Goal: Check status: Check status

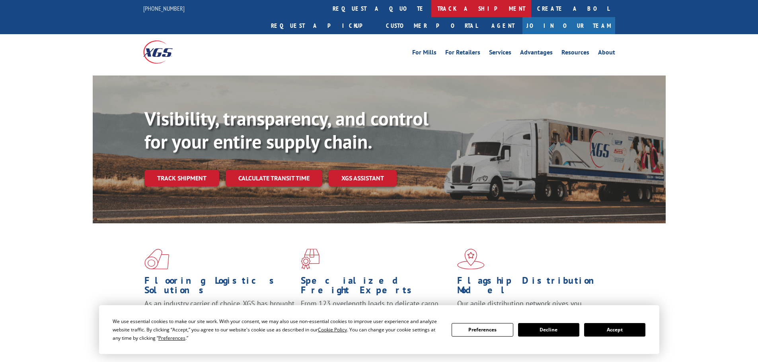
click at [431, 5] on link "track a shipment" at bounding box center [481, 8] width 100 height 17
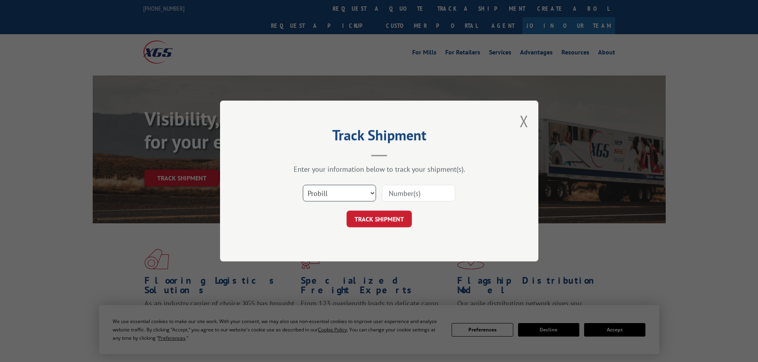
click at [341, 202] on select "Select category... Probill BOL PO" at bounding box center [339, 193] width 73 height 17
select select "bol"
click at [303, 185] on select "Select category... Probill BOL PO" at bounding box center [339, 193] width 73 height 17
click at [388, 195] on input at bounding box center [418, 193] width 73 height 17
paste input "5990039"
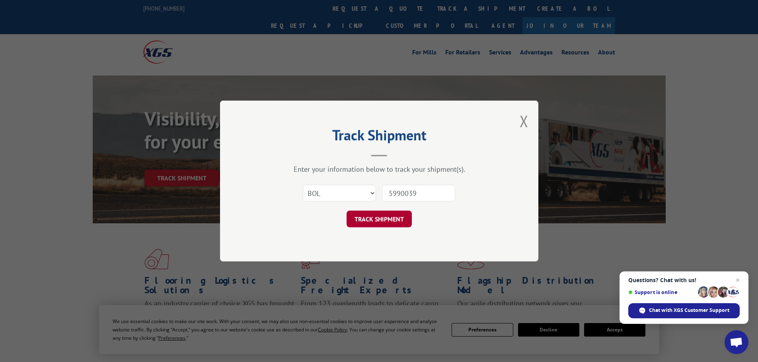
type input "5990039"
click at [384, 219] on button "TRACK SHIPMENT" at bounding box center [379, 219] width 65 height 17
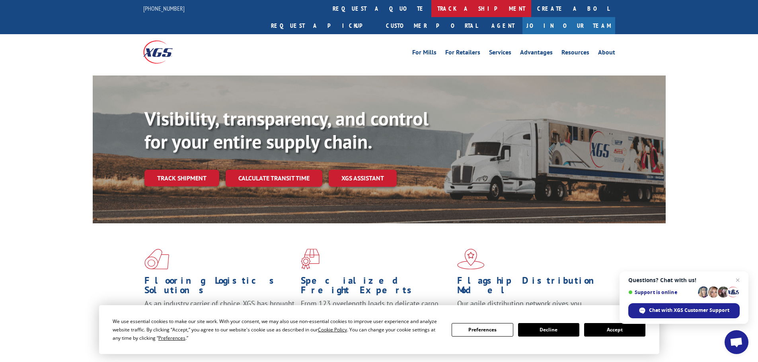
click at [431, 10] on link "track a shipment" at bounding box center [481, 8] width 100 height 17
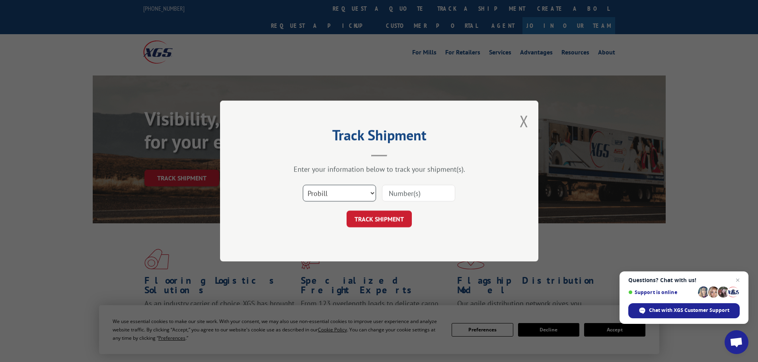
drag, startPoint x: 349, startPoint y: 193, endPoint x: 348, endPoint y: 201, distance: 8.1
click at [349, 193] on select "Select category... Probill BOL PO" at bounding box center [339, 193] width 73 height 17
select select "bol"
click at [303, 185] on select "Select category... Probill BOL PO" at bounding box center [339, 193] width 73 height 17
paste input "5092522"
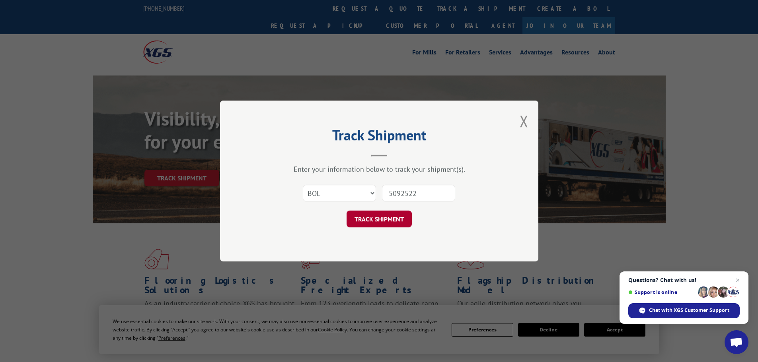
type input "5092522"
click at [393, 218] on button "TRACK SHIPMENT" at bounding box center [379, 219] width 65 height 17
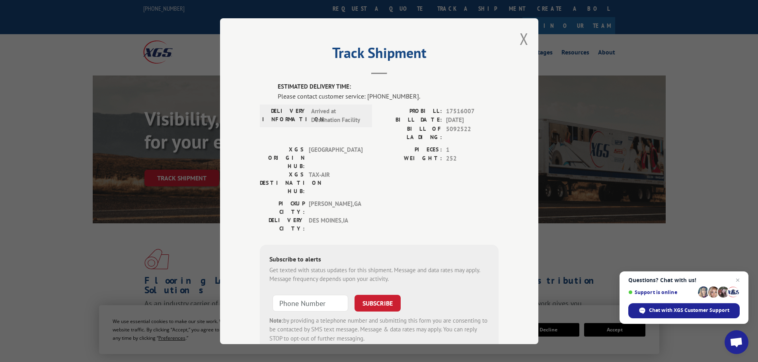
click at [523, 42] on button "Close modal" at bounding box center [524, 38] width 9 height 21
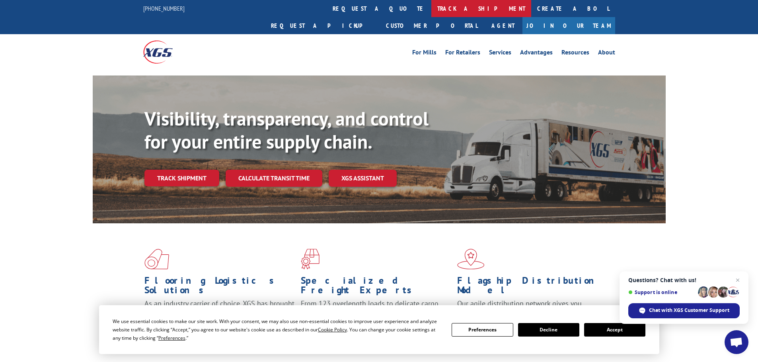
click at [431, 8] on link "track a shipment" at bounding box center [481, 8] width 100 height 17
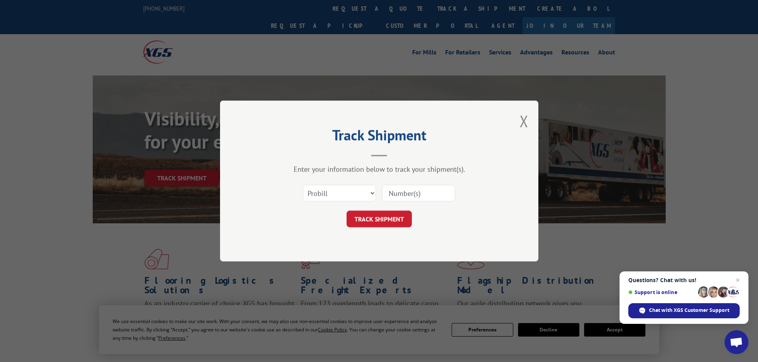
click at [326, 209] on form "Select category... Probill BOL PO TRACK SHIPMENT" at bounding box center [379, 203] width 239 height 47
drag, startPoint x: 326, startPoint y: 196, endPoint x: 325, endPoint y: 201, distance: 4.8
click at [326, 196] on select "Select category... Probill BOL PO" at bounding box center [339, 193] width 73 height 17
select select "bol"
click at [303, 185] on select "Select category... Probill BOL PO" at bounding box center [339, 193] width 73 height 17
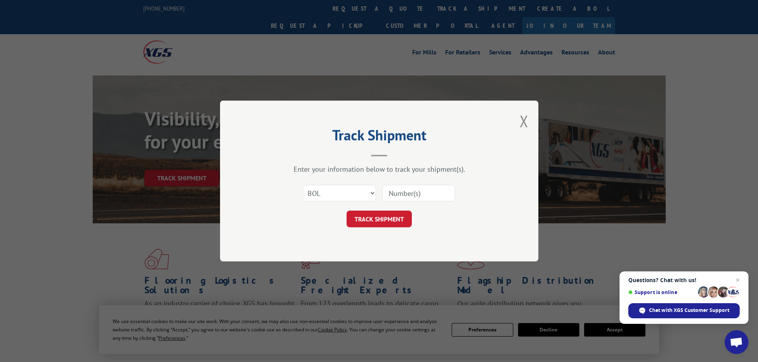
click at [390, 195] on input at bounding box center [418, 193] width 73 height 17
paste input "5999636"
type input "5999636"
click at [393, 216] on button "TRACK SHIPMENT" at bounding box center [379, 219] width 65 height 17
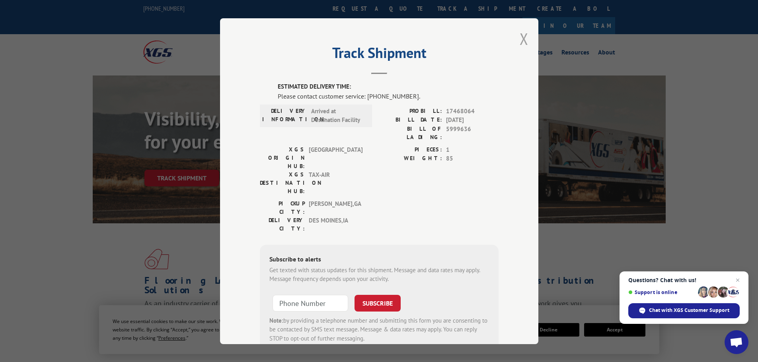
click at [521, 41] on button "Close modal" at bounding box center [524, 38] width 9 height 21
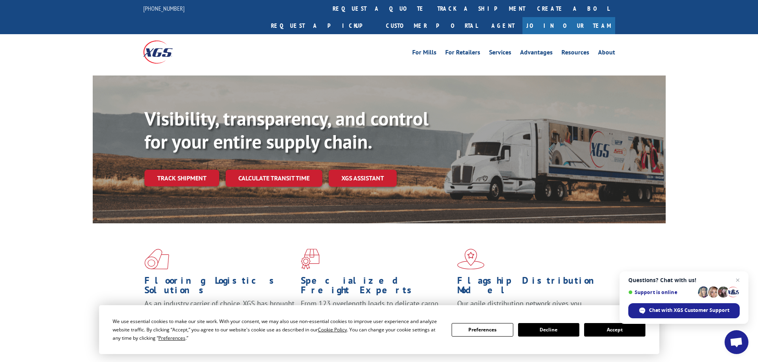
click at [431, 6] on link "track a shipment" at bounding box center [481, 8] width 100 height 17
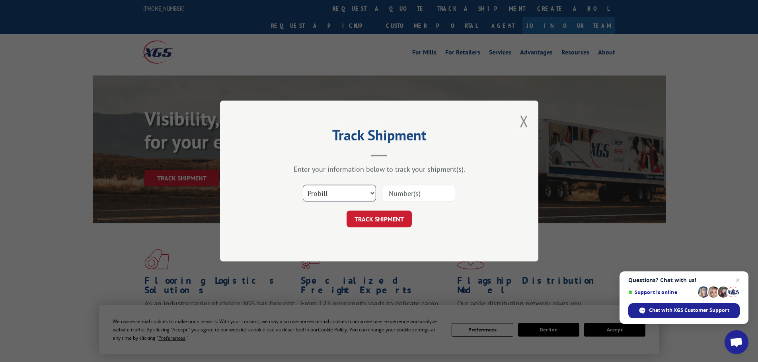
click at [355, 192] on select "Select category... Probill BOL PO" at bounding box center [339, 193] width 73 height 17
select select "bol"
click at [303, 185] on select "Select category... Probill BOL PO" at bounding box center [339, 193] width 73 height 17
click at [400, 195] on input at bounding box center [418, 193] width 73 height 17
paste input "6009136"
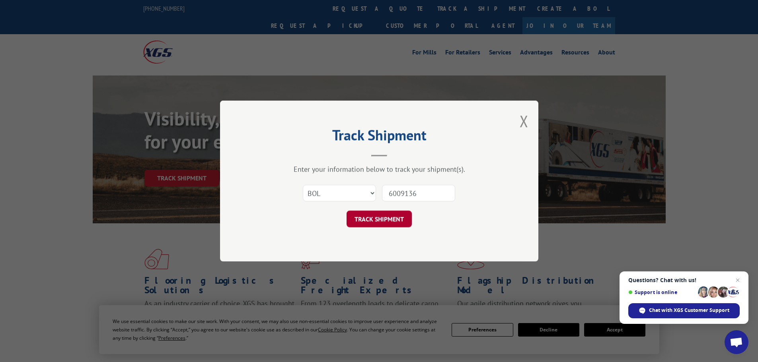
type input "6009136"
click at [390, 218] on button "TRACK SHIPMENT" at bounding box center [379, 219] width 65 height 17
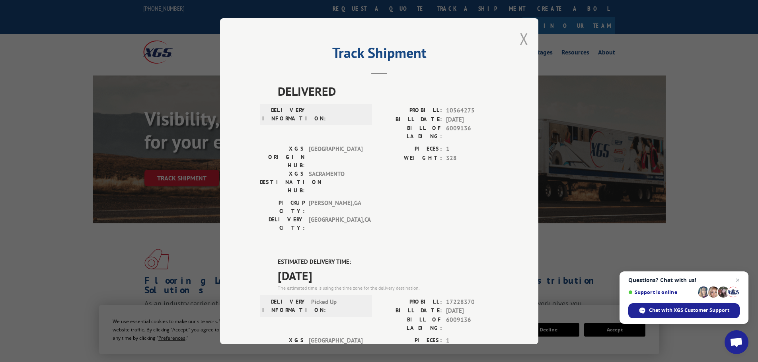
drag, startPoint x: 521, startPoint y: 41, endPoint x: 333, endPoint y: 34, distance: 188.7
click at [520, 41] on button "Close modal" at bounding box center [524, 38] width 9 height 21
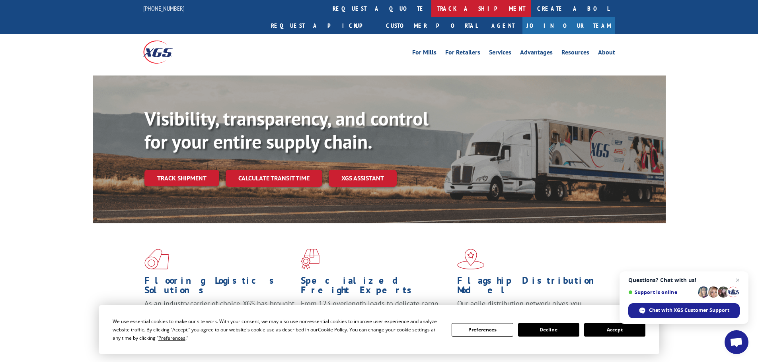
click at [431, 11] on link "track a shipment" at bounding box center [481, 8] width 100 height 17
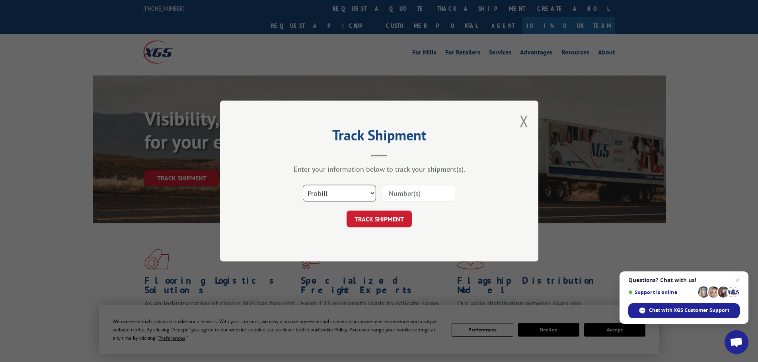
drag, startPoint x: 319, startPoint y: 192, endPoint x: 319, endPoint y: 200, distance: 7.6
click at [319, 192] on select "Select category... Probill BOL PO" at bounding box center [339, 193] width 73 height 17
select select "bol"
click at [303, 185] on select "Select category... Probill BOL PO" at bounding box center [339, 193] width 73 height 17
click at [402, 189] on input at bounding box center [418, 193] width 73 height 17
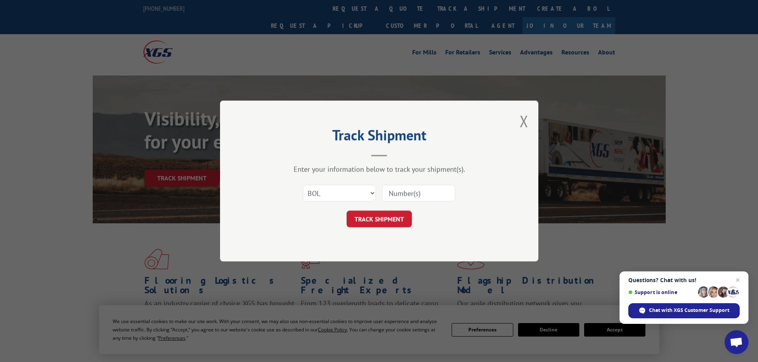
paste input "5195253"
type input "5195253"
click at [393, 218] on button "TRACK SHIPMENT" at bounding box center [379, 219] width 65 height 17
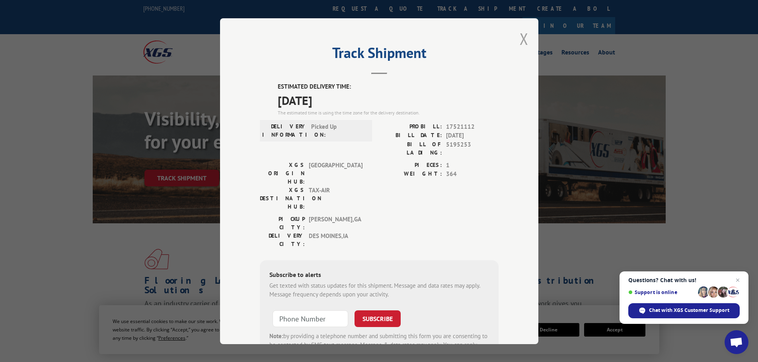
click at [521, 36] on button "Close modal" at bounding box center [524, 38] width 9 height 21
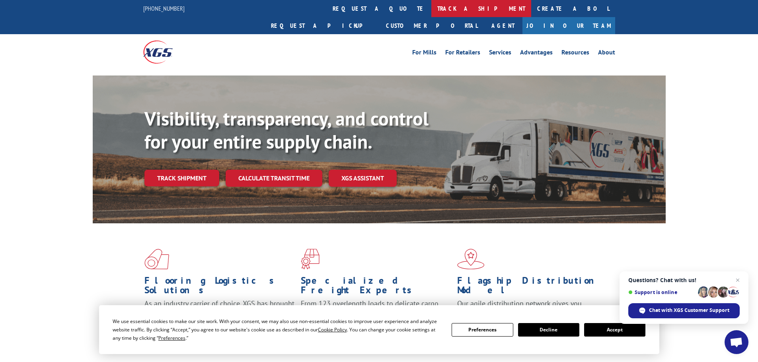
click at [431, 4] on link "track a shipment" at bounding box center [481, 8] width 100 height 17
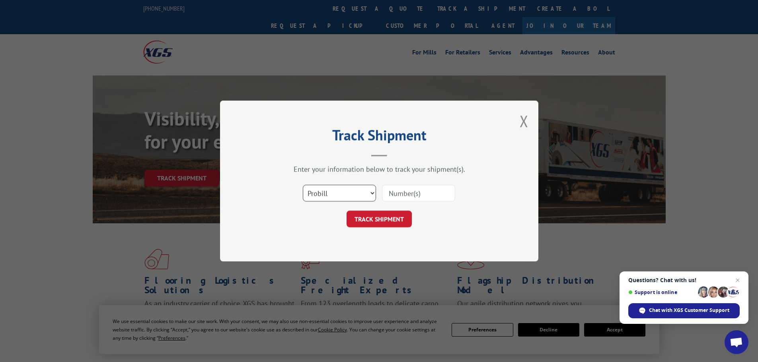
click at [335, 200] on select "Select category... Probill BOL PO" at bounding box center [339, 193] width 73 height 17
select select "bol"
click at [303, 185] on select "Select category... Probill BOL PO" at bounding box center [339, 193] width 73 height 17
click at [385, 196] on input at bounding box center [418, 193] width 73 height 17
paste input "5159861"
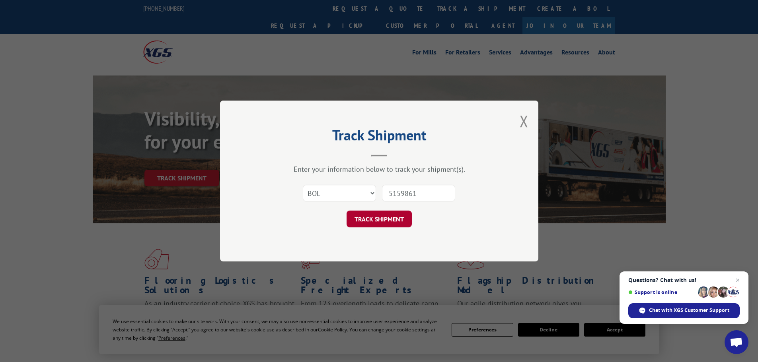
type input "5159861"
click at [384, 221] on button "TRACK SHIPMENT" at bounding box center [379, 219] width 65 height 17
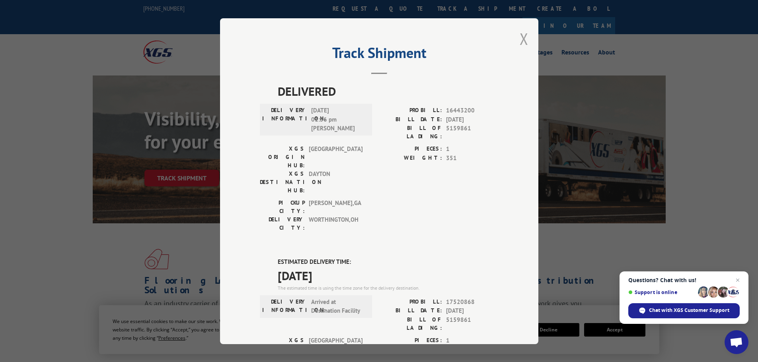
drag, startPoint x: 523, startPoint y: 35, endPoint x: 327, endPoint y: 14, distance: 197.7
click at [522, 36] on button "Close modal" at bounding box center [524, 38] width 9 height 21
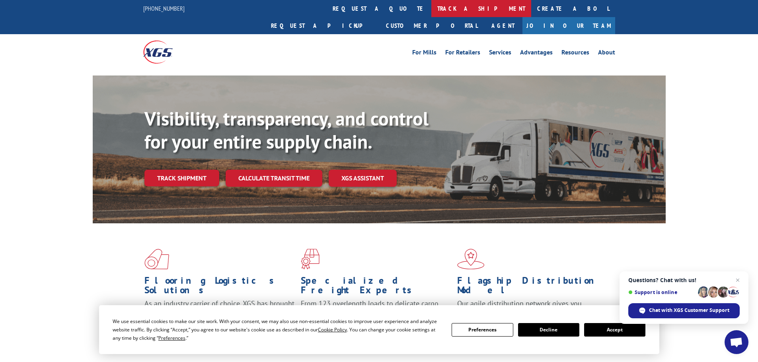
click at [431, 8] on link "track a shipment" at bounding box center [481, 8] width 100 height 17
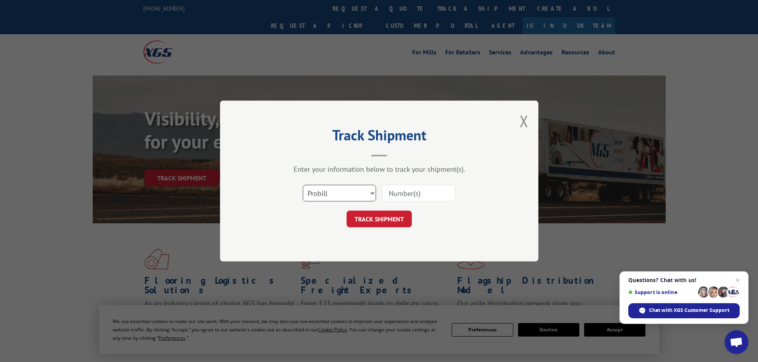
click at [341, 199] on select "Select category... Probill BOL PO" at bounding box center [339, 193] width 73 height 17
select select "bol"
click at [303, 185] on select "Select category... Probill BOL PO" at bounding box center [339, 193] width 73 height 17
paste input "6011389"
type input "6011389"
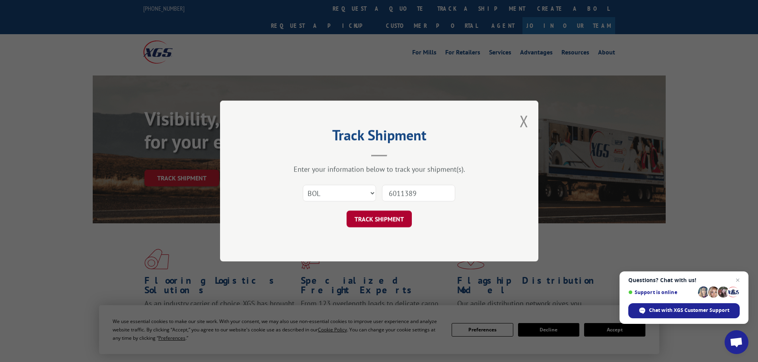
click at [393, 218] on button "TRACK SHIPMENT" at bounding box center [379, 219] width 65 height 17
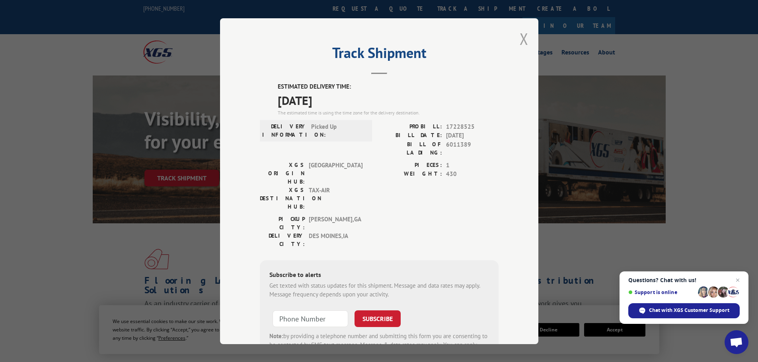
click at [525, 35] on button "Close modal" at bounding box center [524, 38] width 9 height 21
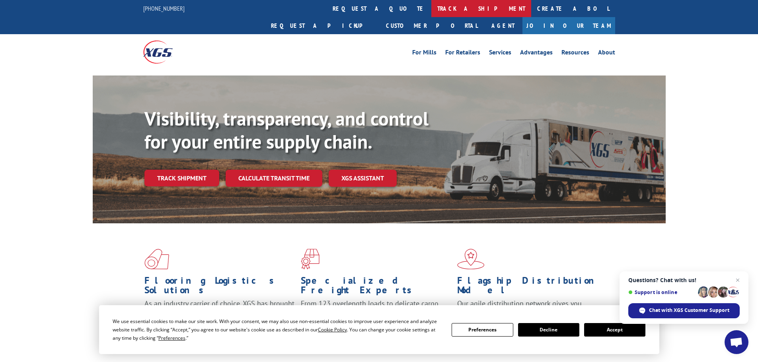
click at [431, 9] on link "track a shipment" at bounding box center [481, 8] width 100 height 17
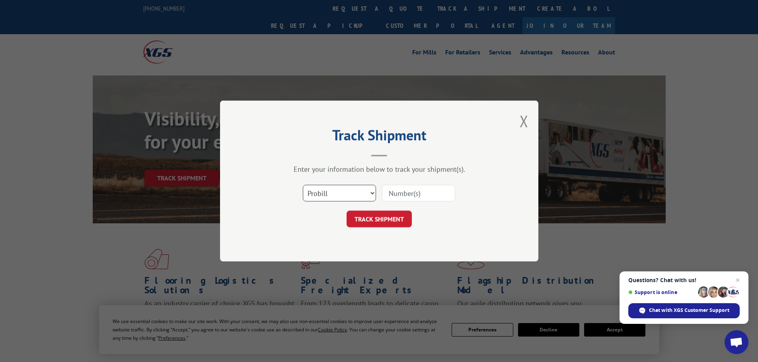
click at [335, 187] on select "Select category... Probill BOL PO" at bounding box center [339, 193] width 73 height 17
select select "bol"
click at [303, 185] on select "Select category... Probill BOL PO" at bounding box center [339, 193] width 73 height 17
click at [409, 191] on input at bounding box center [418, 193] width 73 height 17
paste input "6014291"
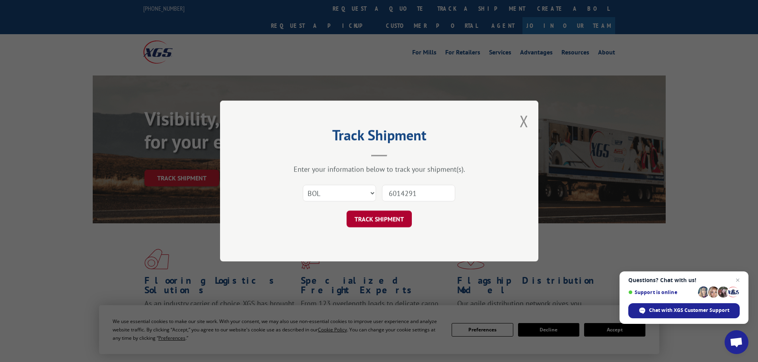
type input "6014291"
click at [399, 219] on button "TRACK SHIPMENT" at bounding box center [379, 219] width 65 height 17
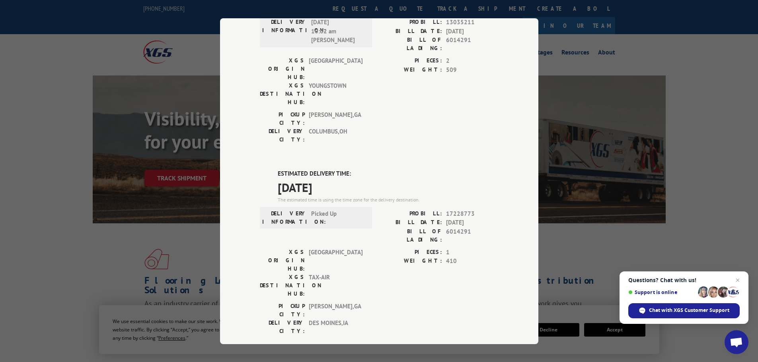
scroll to position [162, 0]
